Goal: Navigation & Orientation: Find specific page/section

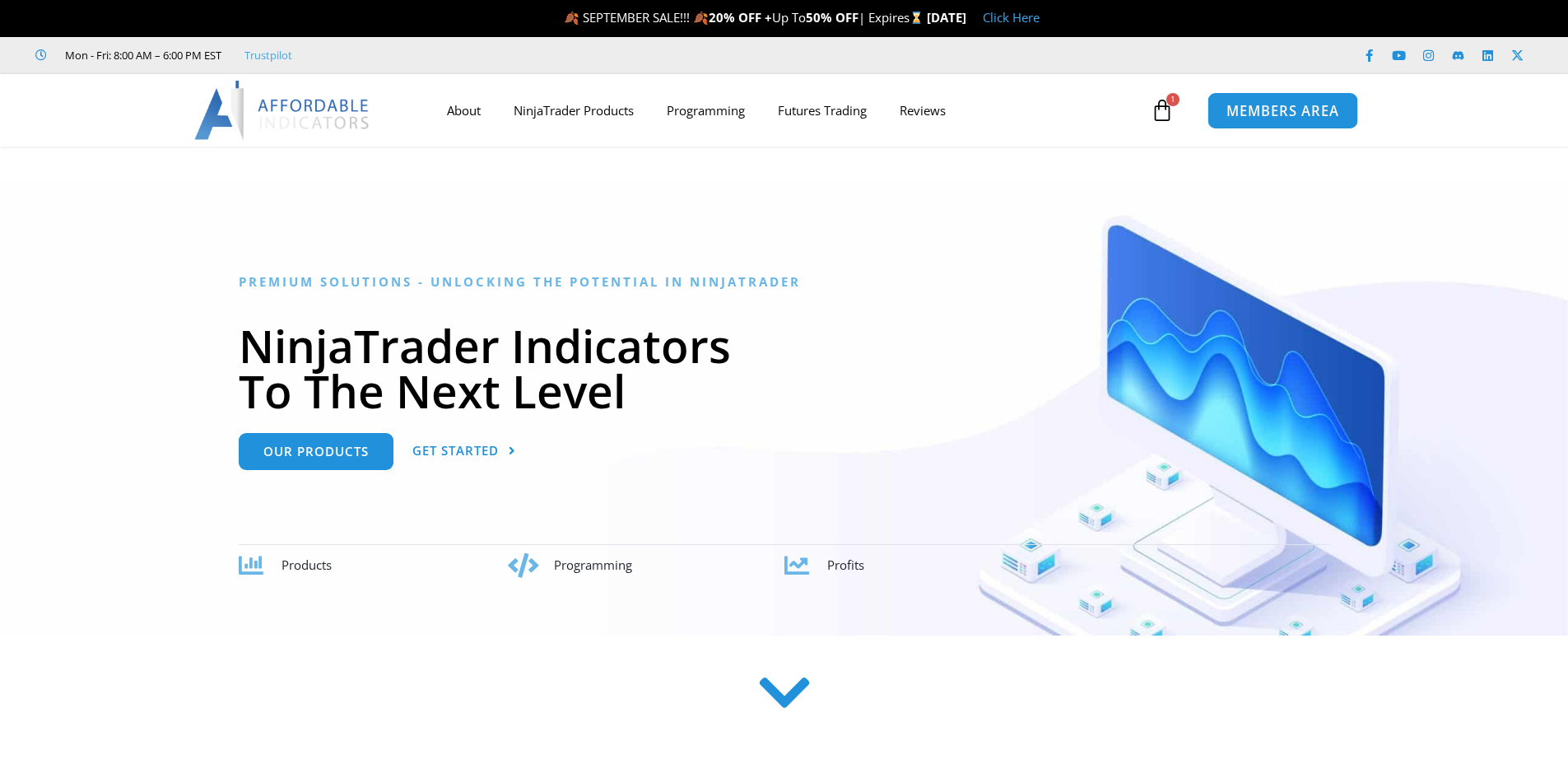
click at [1265, 107] on span "MEMBERS AREA" at bounding box center [1283, 110] width 112 height 14
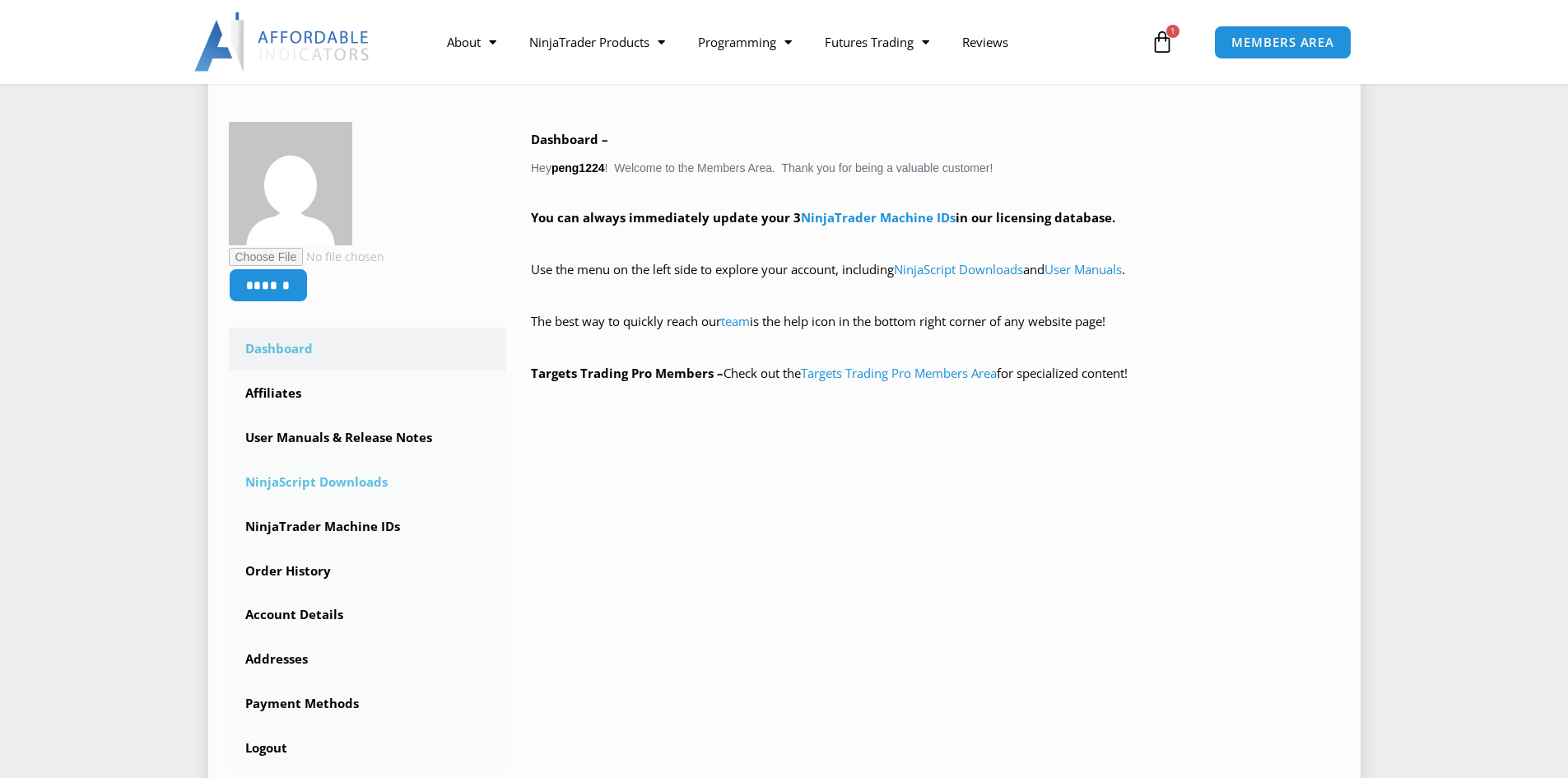
scroll to position [247, 0]
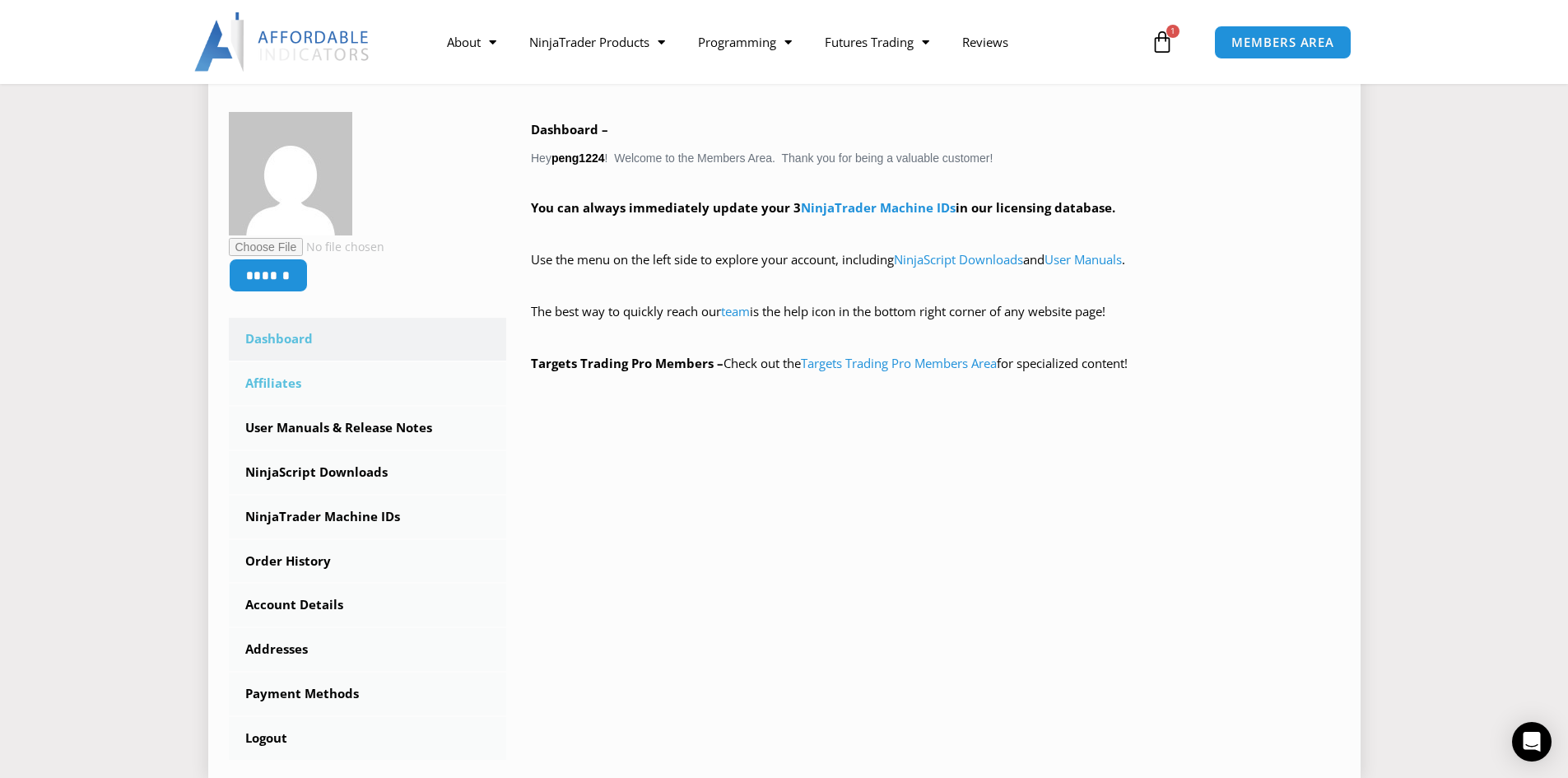
click at [294, 385] on link "Affiliates" at bounding box center [368, 383] width 279 height 43
